Goal: Task Accomplishment & Management: Manage account settings

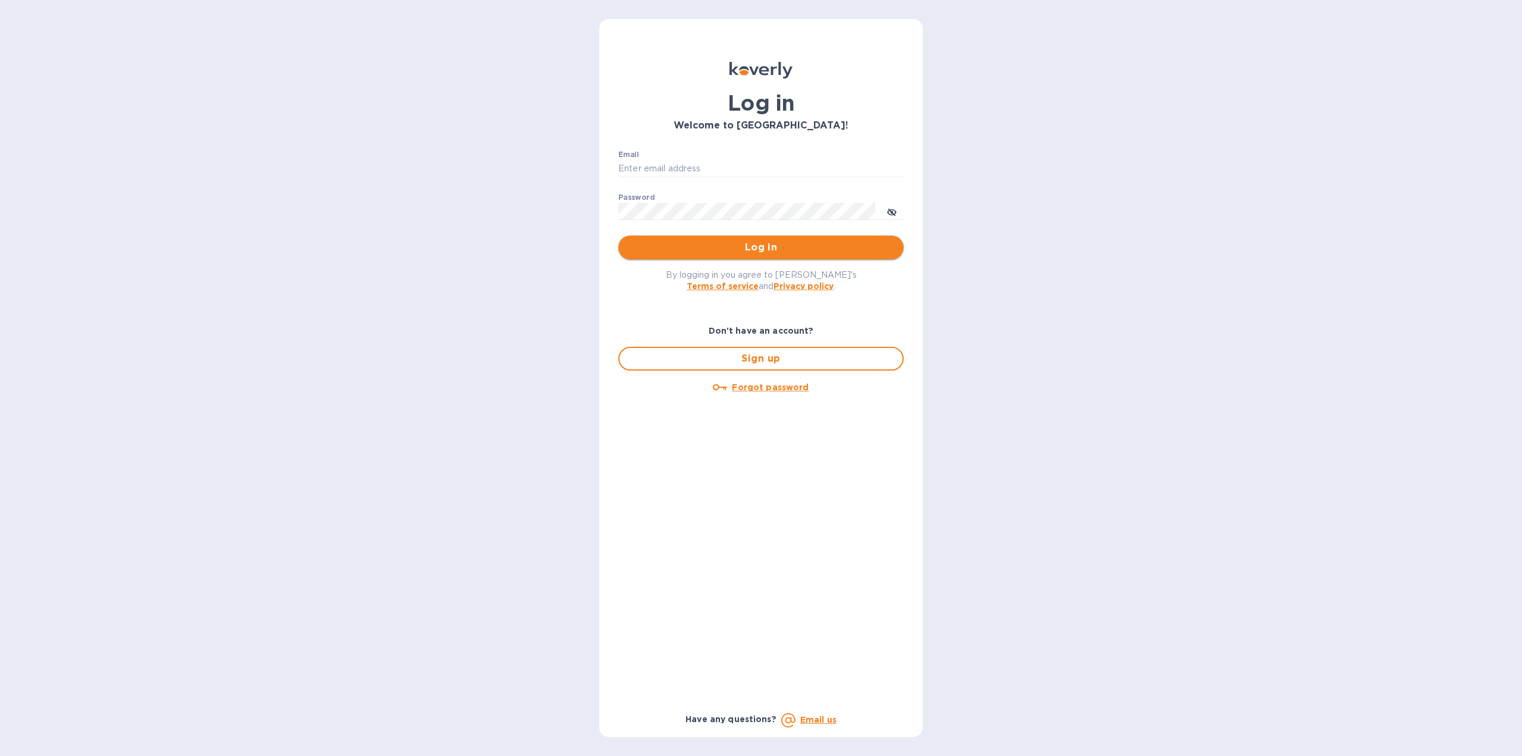
type input "cprocopio@italianway.us"
click at [766, 252] on span "Log in" at bounding box center [761, 247] width 266 height 14
